Goal: Task Accomplishment & Management: Manage account settings

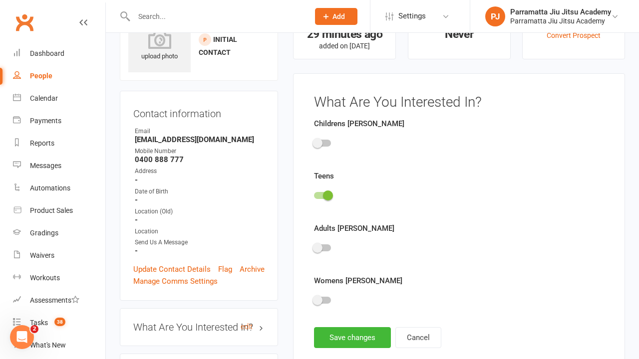
scroll to position [69, 0]
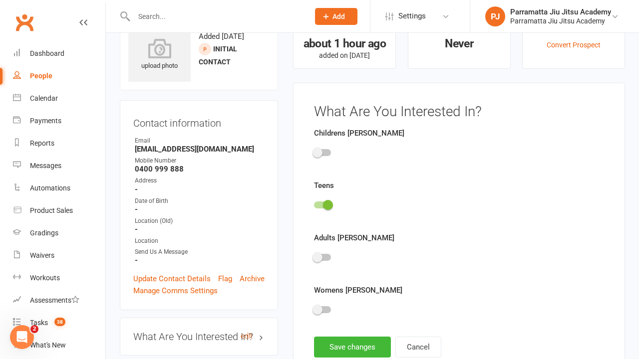
scroll to position [69, 0]
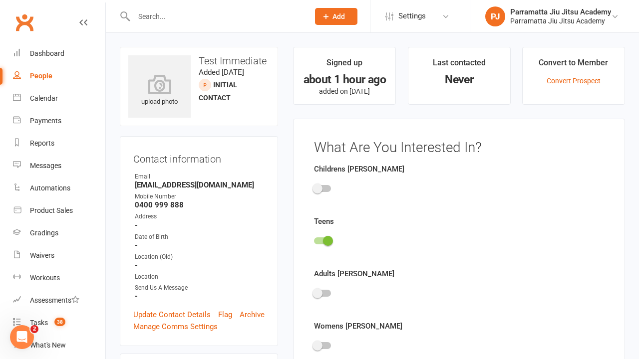
scroll to position [69, 0]
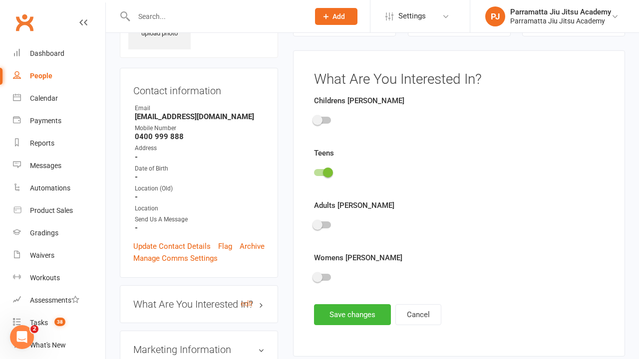
scroll to position [69, 0]
